Goal: Information Seeking & Learning: Learn about a topic

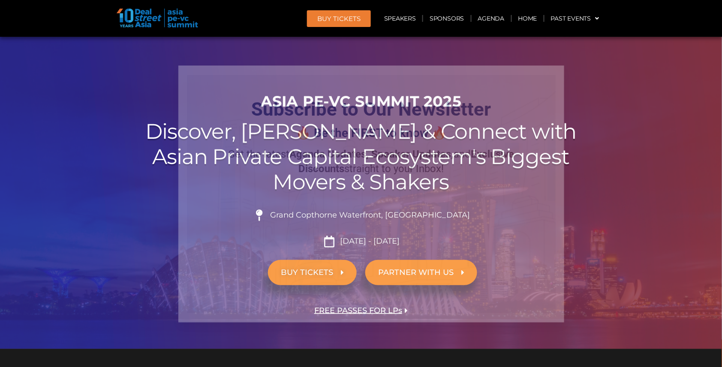
click at [554, 75] on icon "Close" at bounding box center [553, 77] width 8 height 8
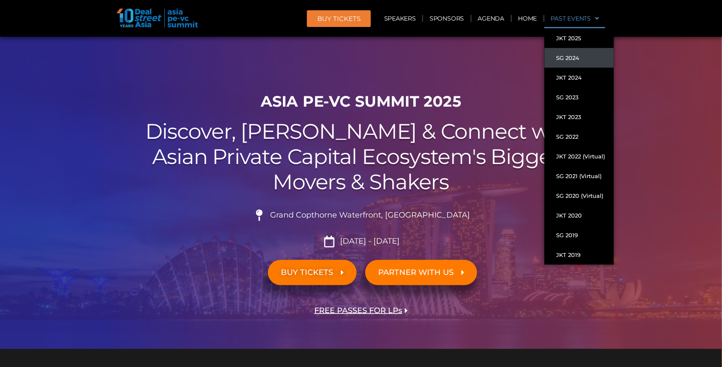
click at [578, 61] on link "SG 2024" at bounding box center [579, 58] width 69 height 20
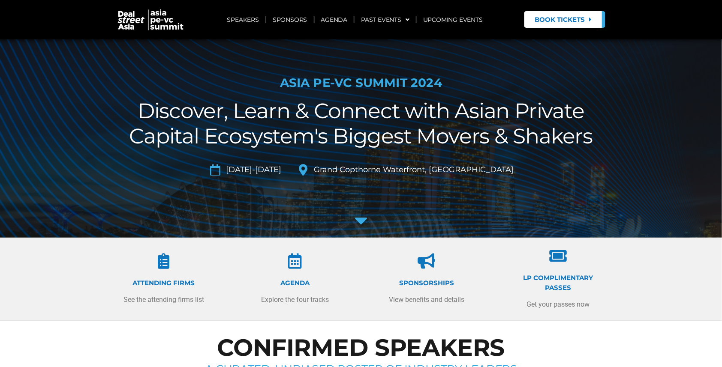
scroll to position [21, 0]
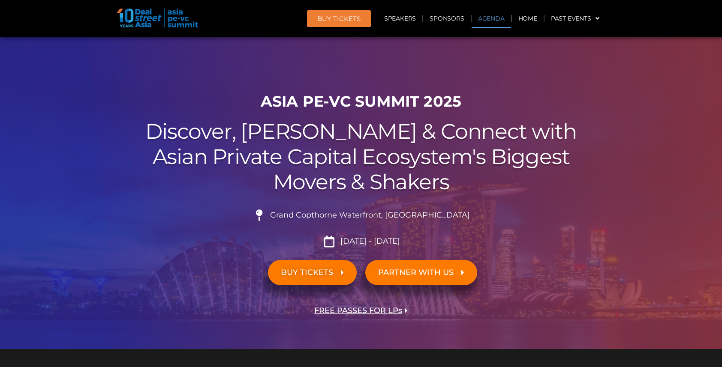
click at [500, 19] on link "Agenda" at bounding box center [491, 19] width 39 height 20
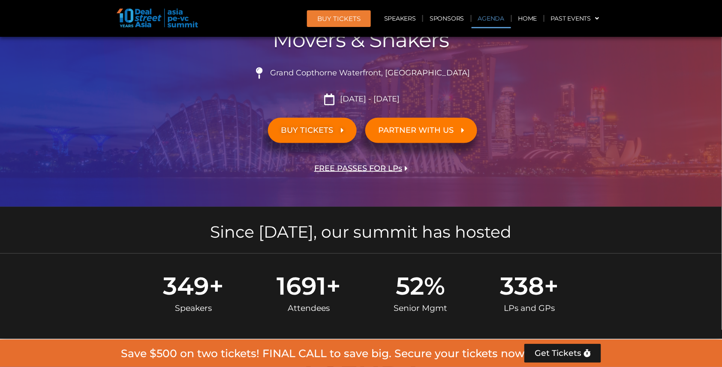
scroll to position [445, 0]
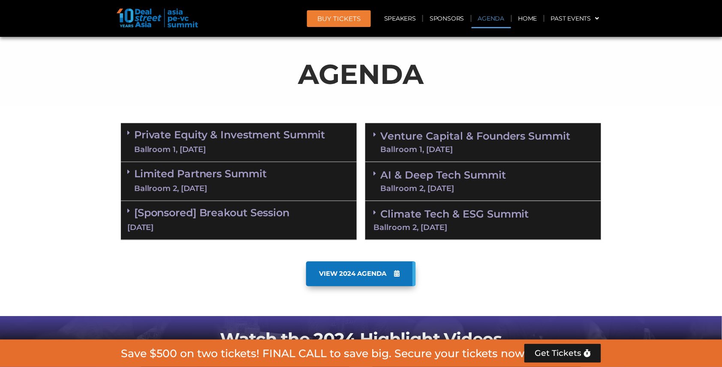
click at [261, 132] on link "Private Equity & Investment Summit Ballroom 1, [DATE]" at bounding box center [229, 143] width 191 height 26
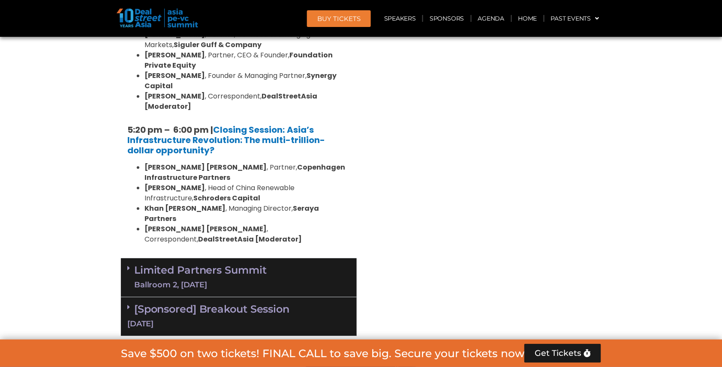
scroll to position [1729, 0]
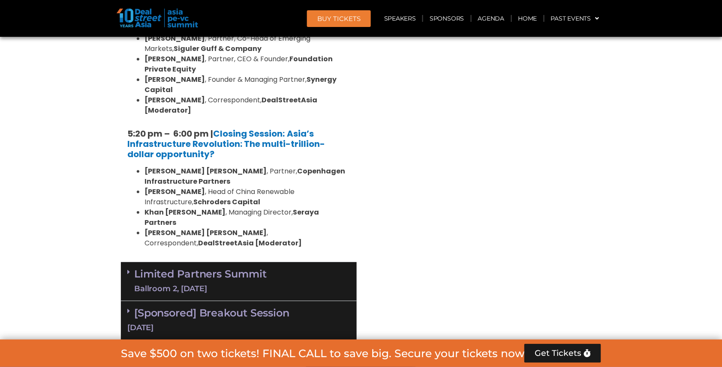
click at [231, 284] on div "Ballroom 2, [DATE]" at bounding box center [200, 289] width 132 height 11
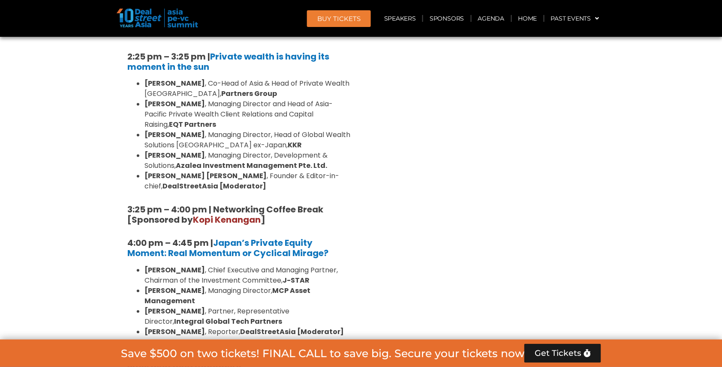
scroll to position [2516, 0]
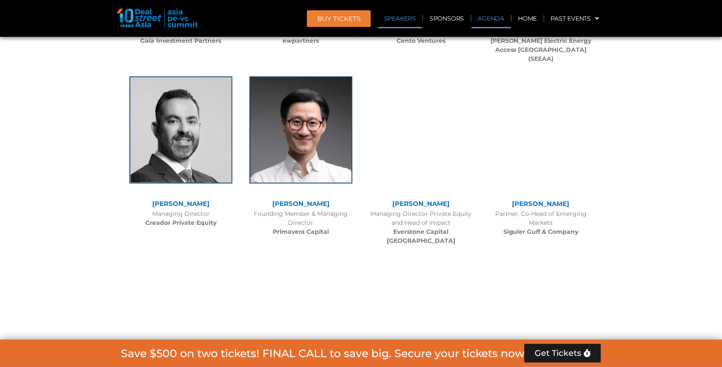
click at [488, 19] on link "Agenda" at bounding box center [491, 19] width 39 height 20
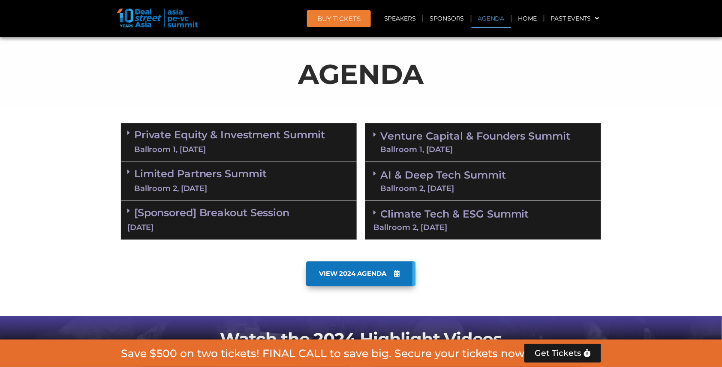
click at [218, 169] on link "Limited Partners [GEOGRAPHIC_DATA] 2, [DATE]" at bounding box center [200, 182] width 132 height 26
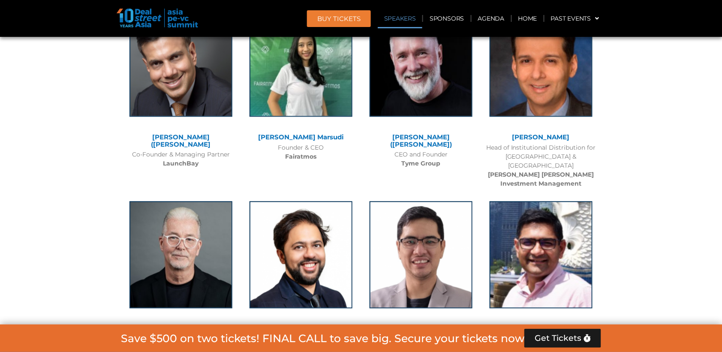
scroll to position [6516, 0]
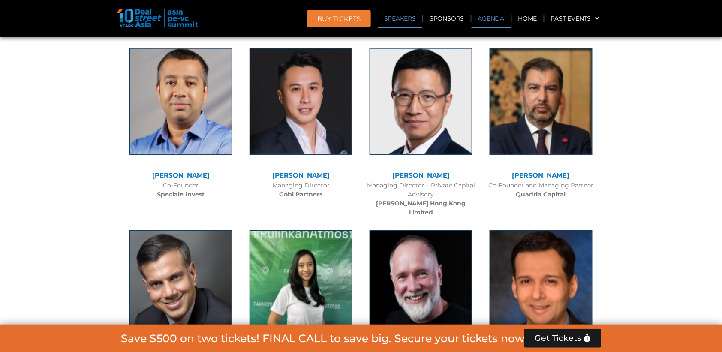
click at [491, 18] on link "Agenda" at bounding box center [491, 19] width 39 height 20
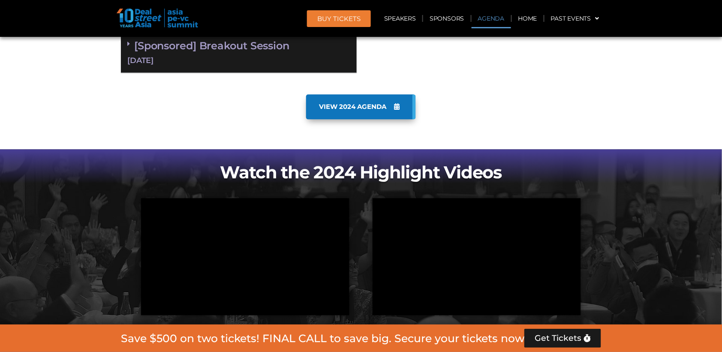
scroll to position [444, 0]
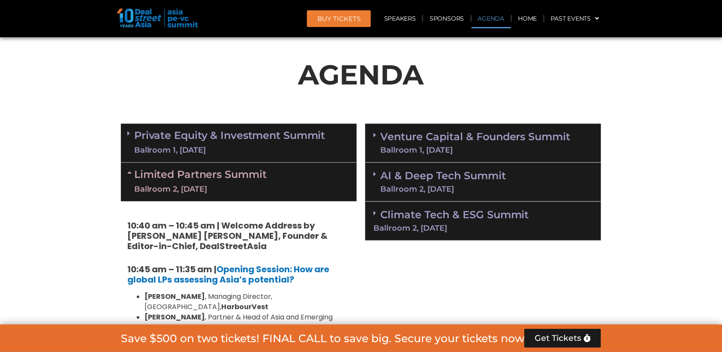
click at [242, 133] on link "Private Equity & Investment Summit Ballroom 1, [DATE]" at bounding box center [229, 143] width 191 height 26
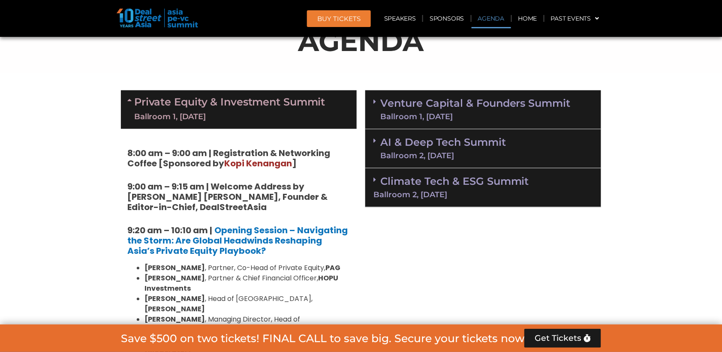
scroll to position [446, 0]
